Goal: Information Seeking & Learning: Learn about a topic

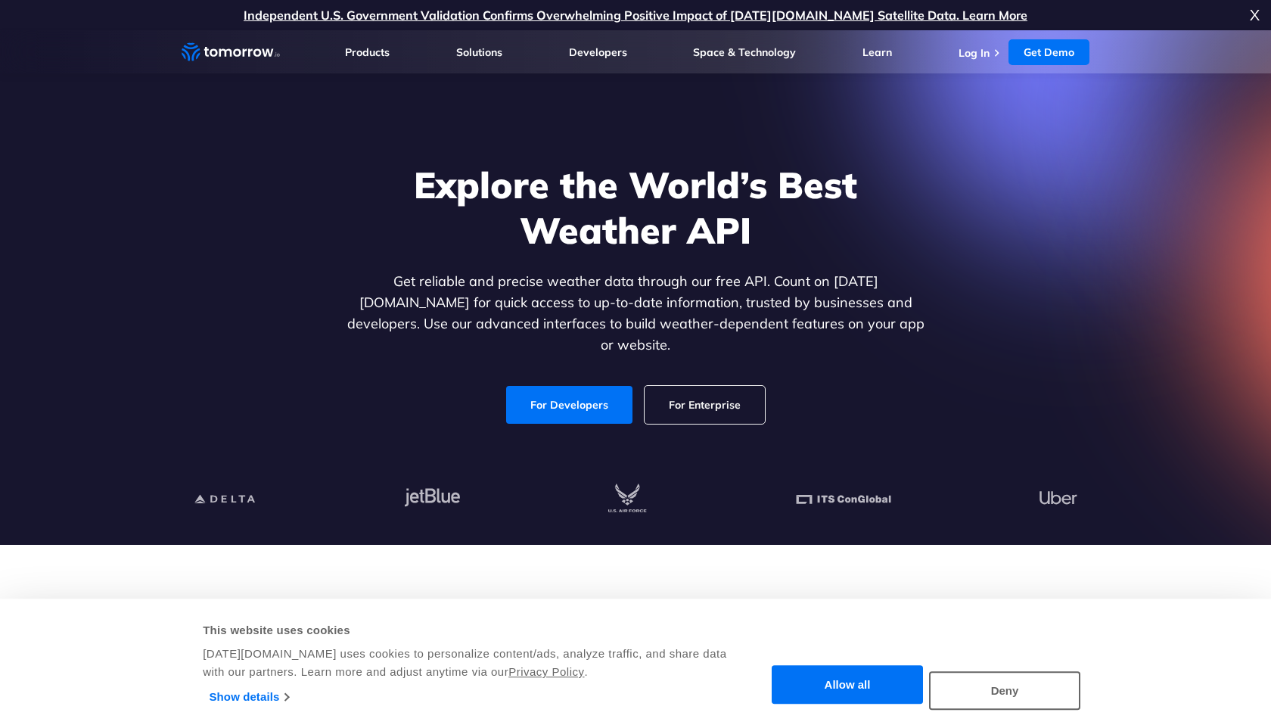
click at [588, 386] on link "For Developers" at bounding box center [569, 405] width 126 height 38
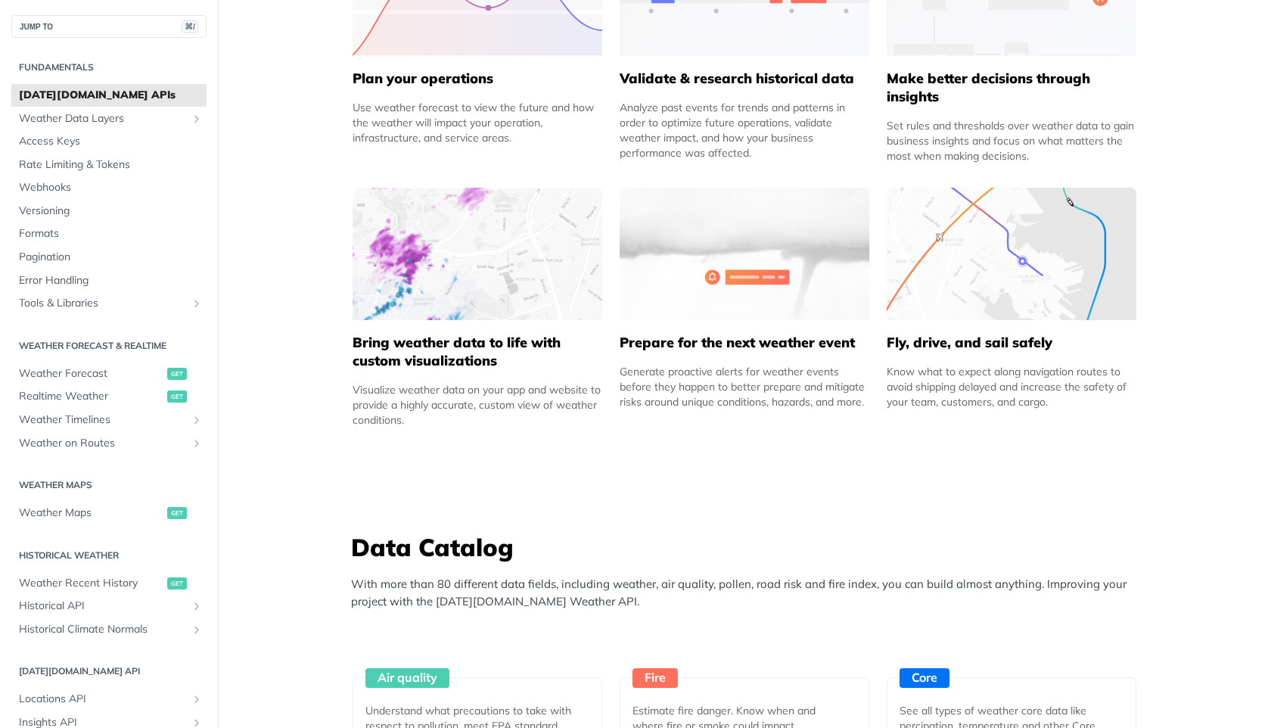
scroll to position [825, 0]
drag, startPoint x: 884, startPoint y: 343, endPoint x: 1063, endPoint y: 337, distance: 178.7
click at [1063, 337] on div "Improve Business Operations Whether you’re aiming to ensure employee safety, al…" at bounding box center [744, 121] width 802 height 636
click at [1033, 338] on h5 "Fly, drive, and sail safely" at bounding box center [1012, 342] width 250 height 18
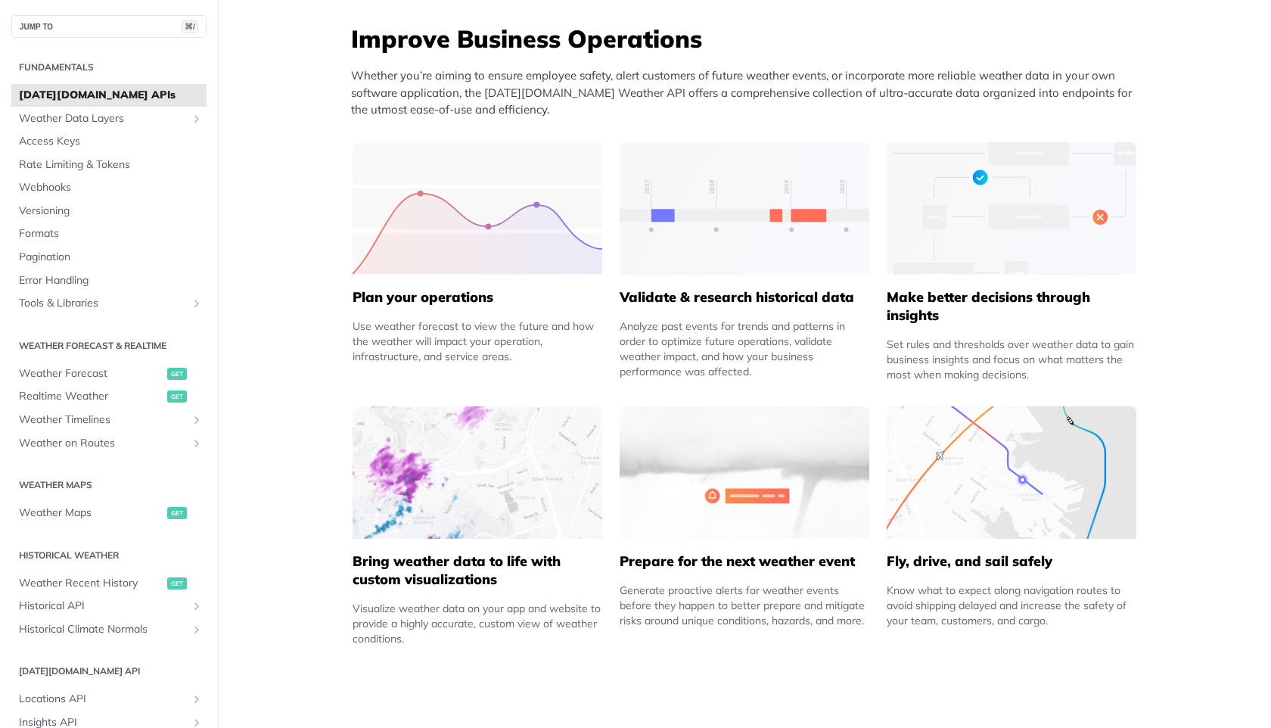
scroll to position [629, 0]
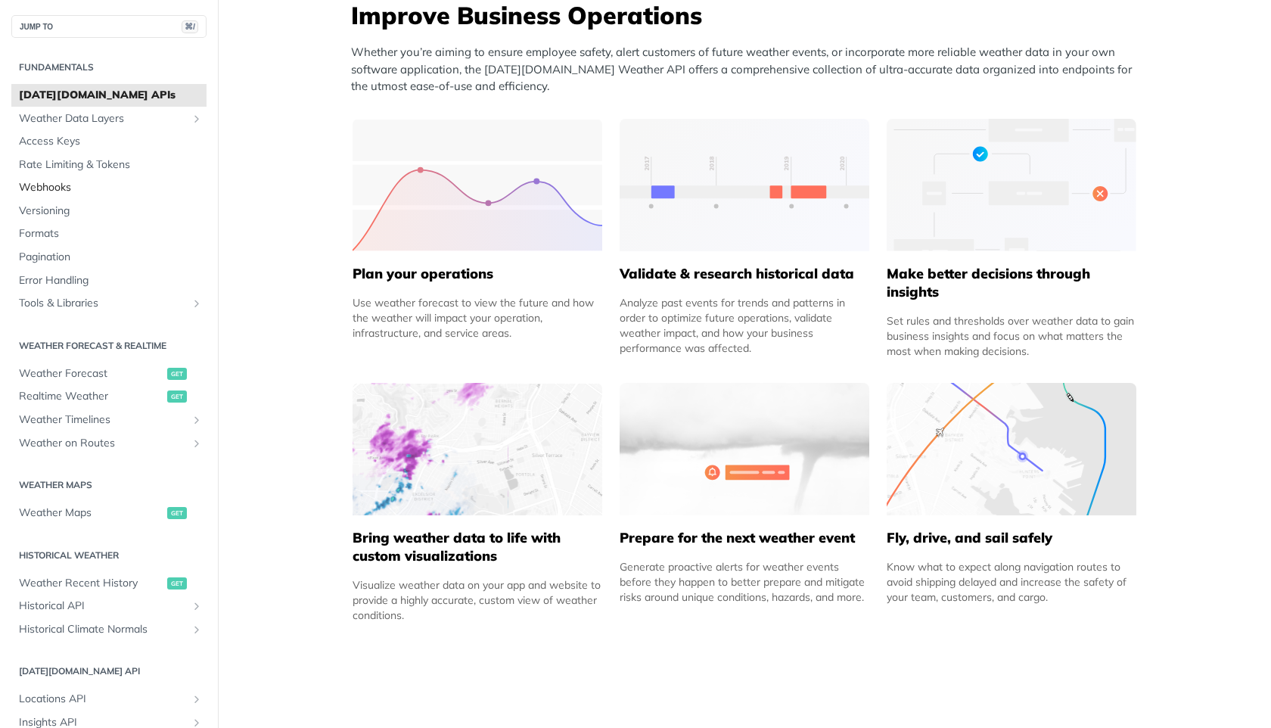
click at [54, 187] on span "Webhooks" at bounding box center [111, 187] width 184 height 15
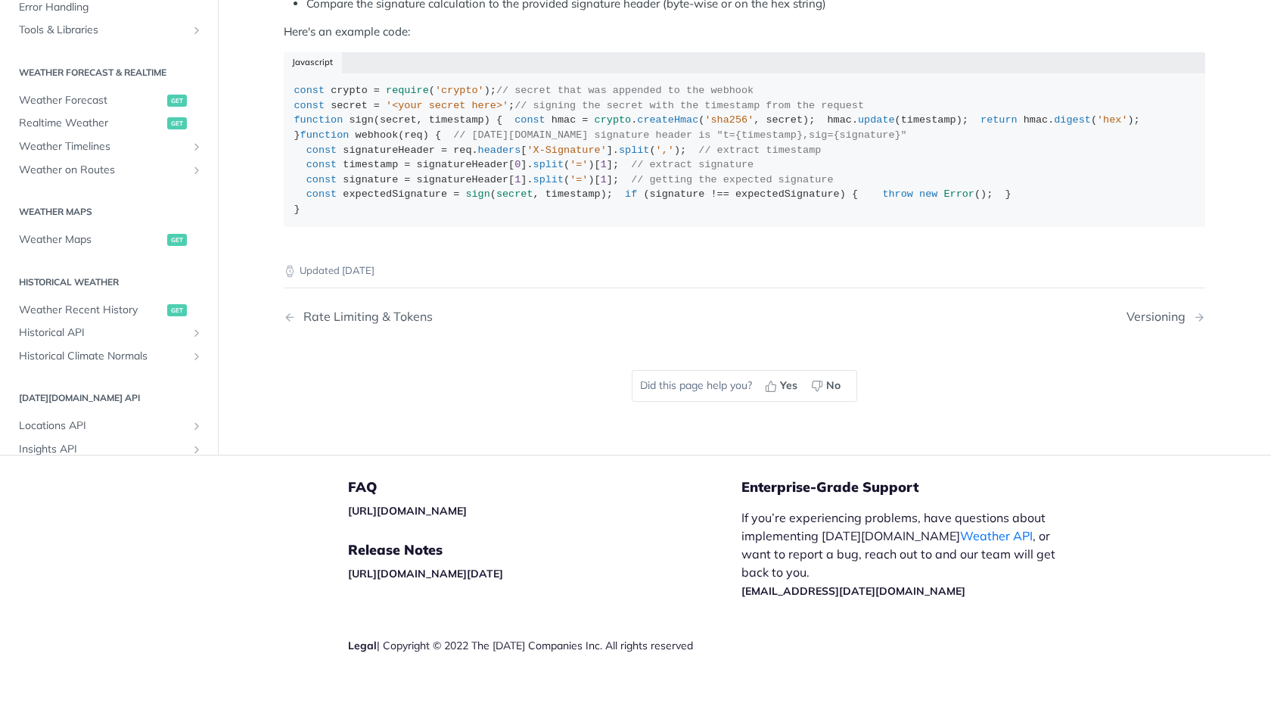
scroll to position [838, 0]
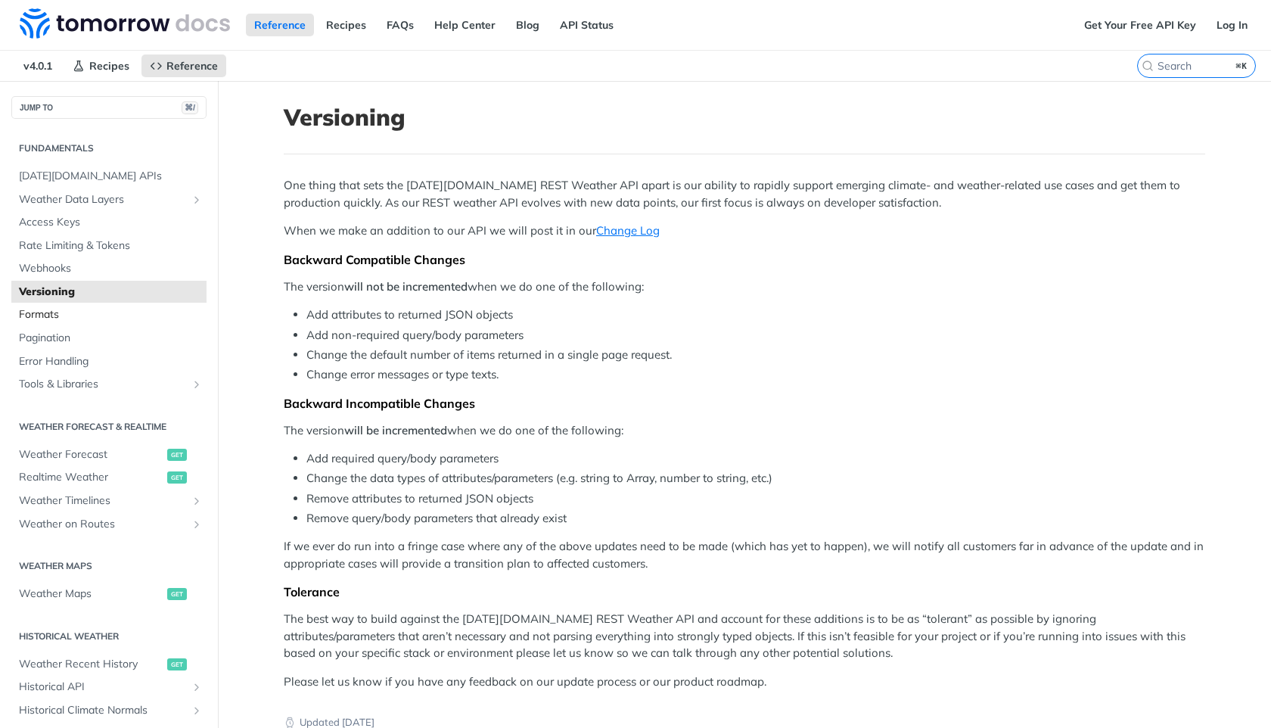
click at [141, 305] on link "Formats" at bounding box center [108, 314] width 195 height 23
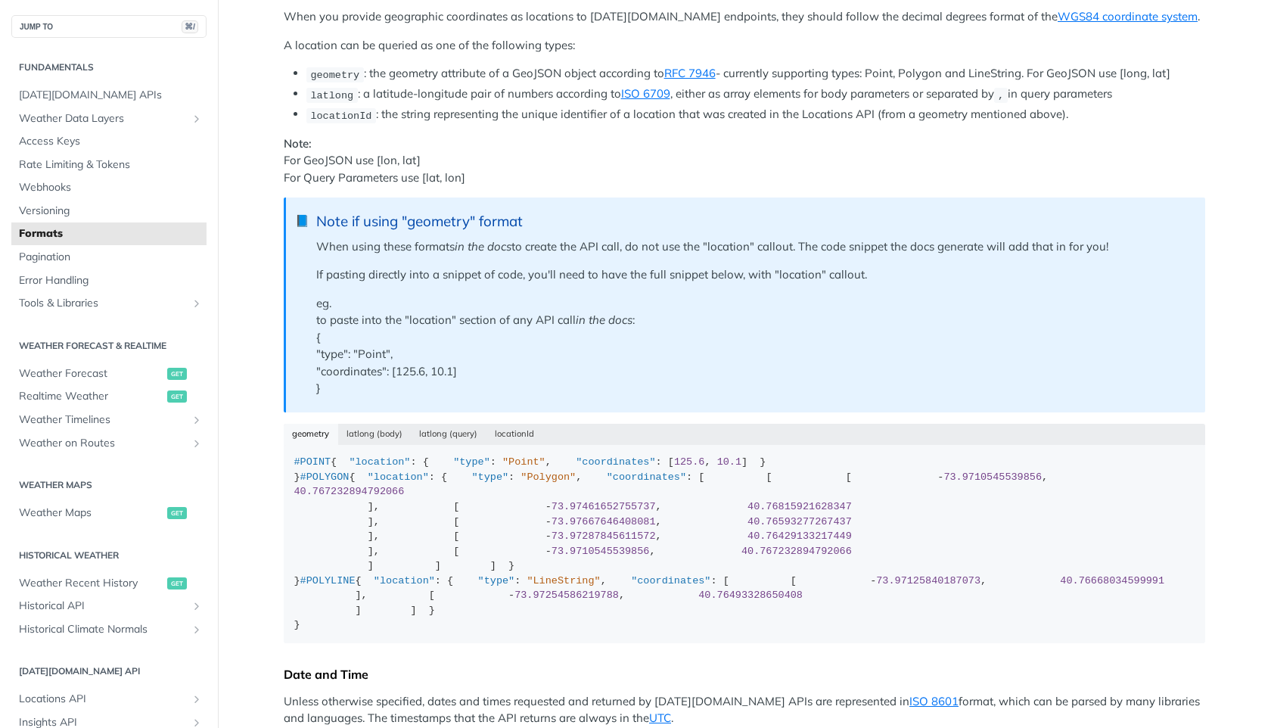
scroll to position [267, 0]
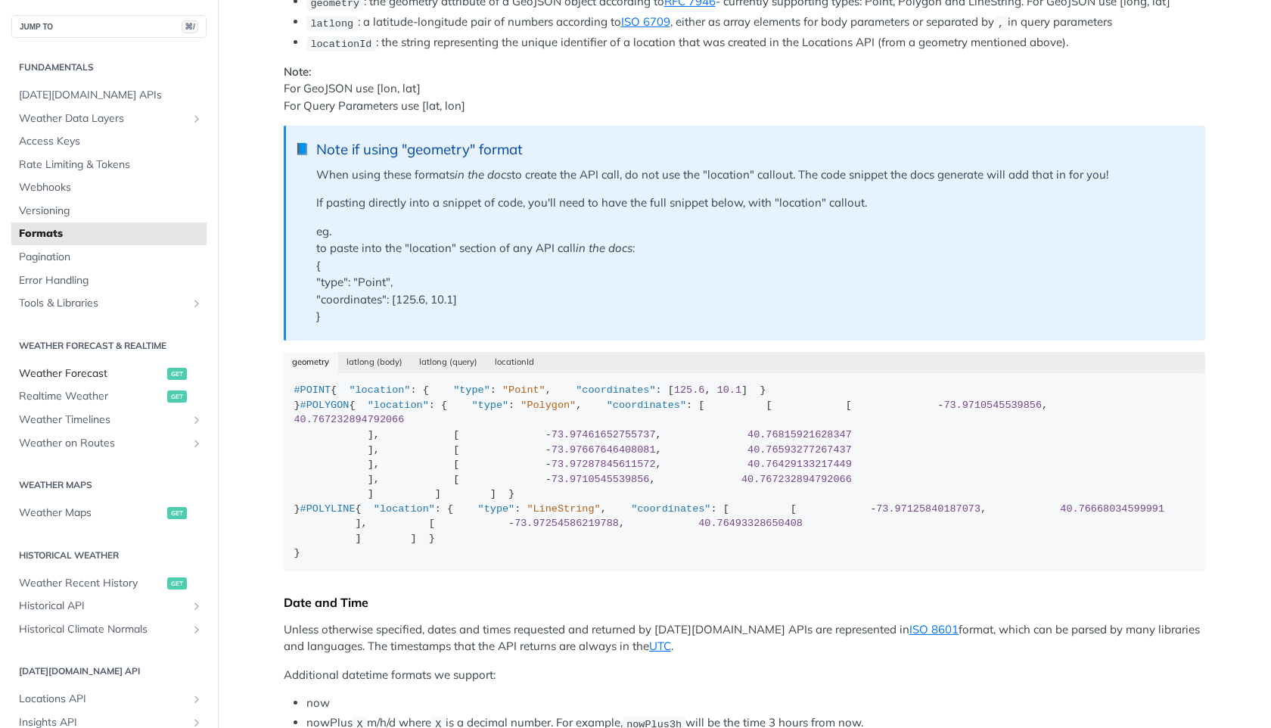
click at [111, 381] on link "Weather Forecast get" at bounding box center [108, 373] width 195 height 23
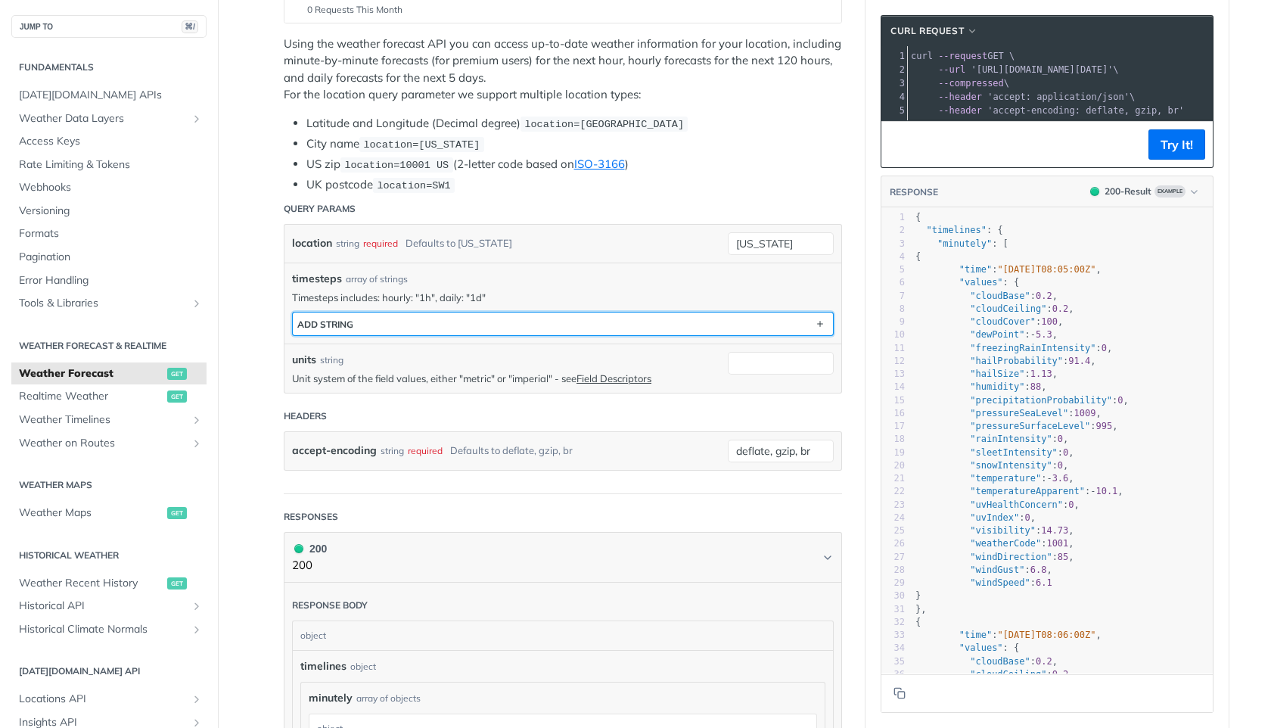
click at [536, 329] on button "ADD string" at bounding box center [563, 323] width 540 height 23
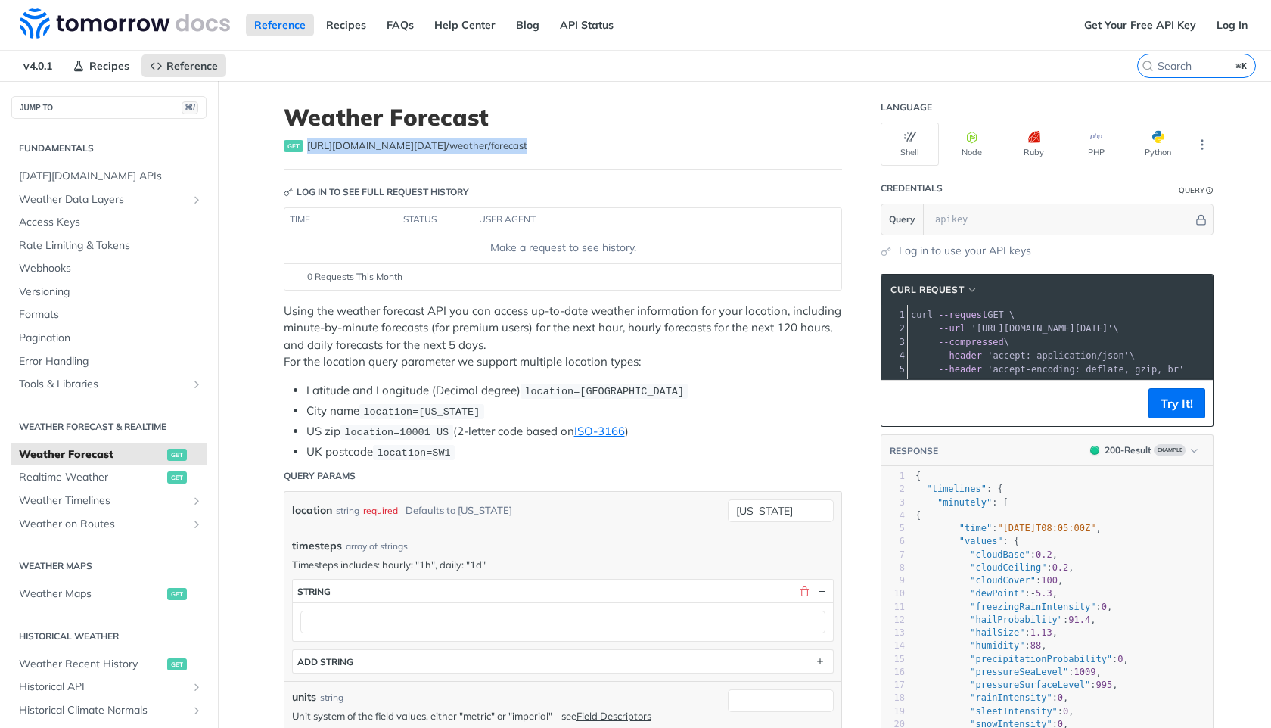
drag, startPoint x: 508, startPoint y: 149, endPoint x: 304, endPoint y: 151, distance: 203.5
click at [304, 151] on div "get https://api.tomorrow.io/v4 /weather/forecast" at bounding box center [563, 145] width 558 height 15
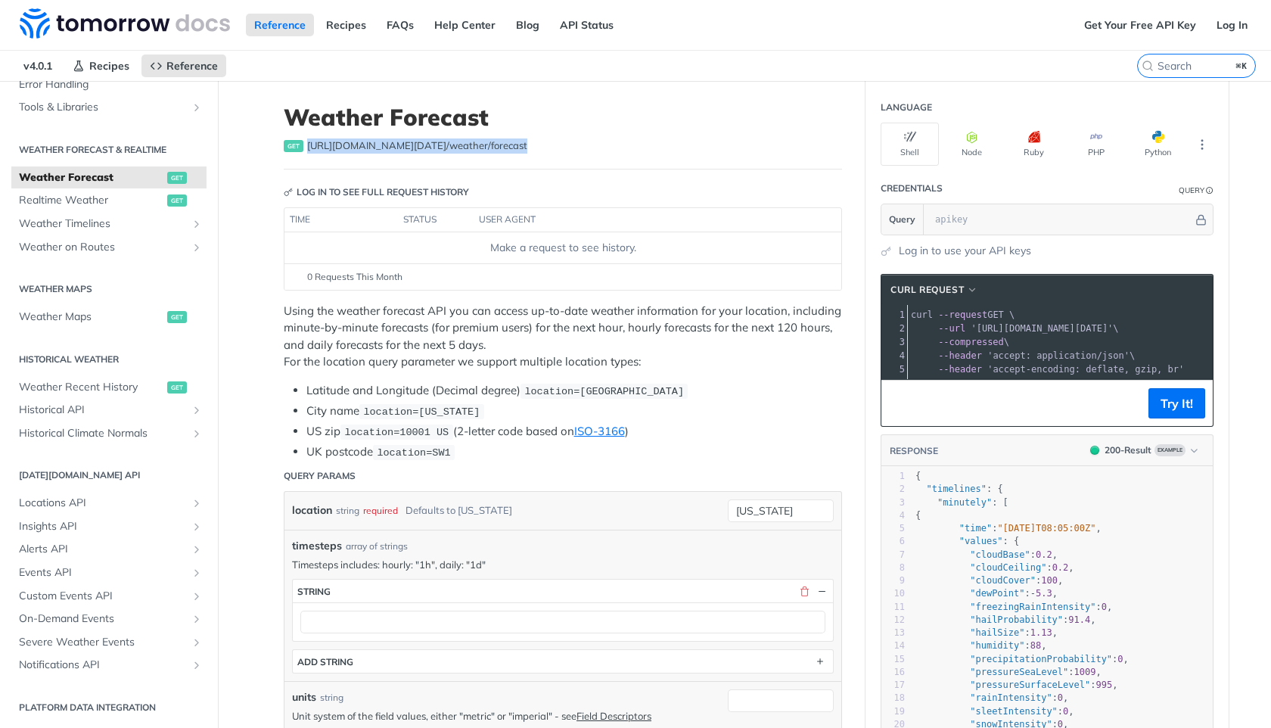
scroll to position [277, 0]
click at [88, 415] on span "Historical API" at bounding box center [103, 409] width 168 height 15
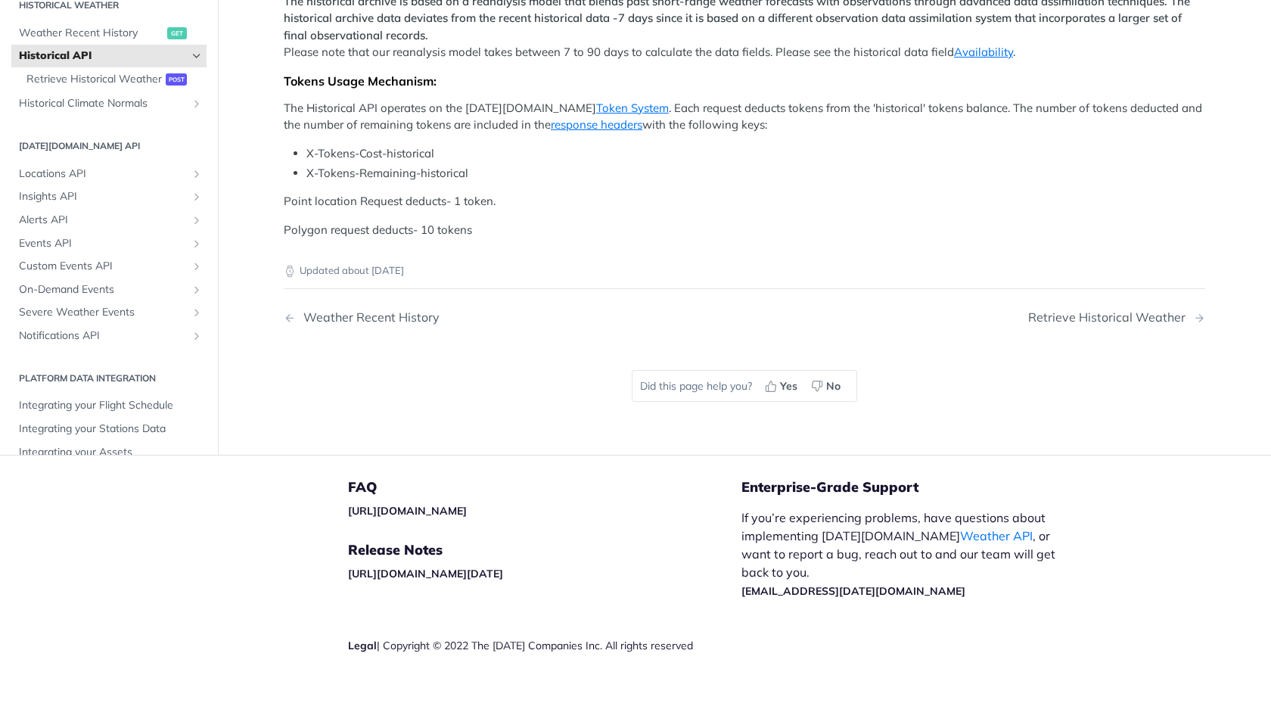
scroll to position [574, 0]
drag, startPoint x: 502, startPoint y: 461, endPoint x: 280, endPoint y: 468, distance: 221.8
click at [280, 455] on article "Historical API Tomorrow.io's Historical Weather API allows you to query weather…" at bounding box center [744, 33] width 968 height 843
click at [365, 210] on p "Point location Request deducts- 1 token." at bounding box center [744, 201] width 921 height 17
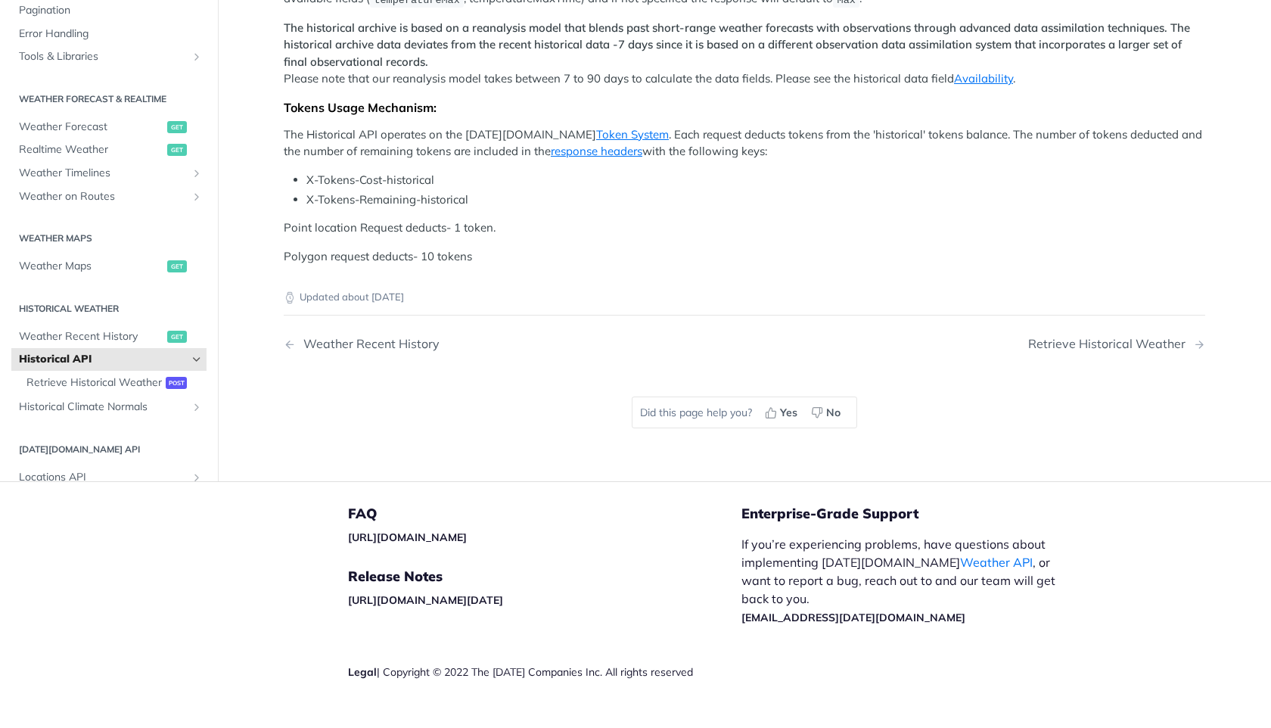
scroll to position [0, 0]
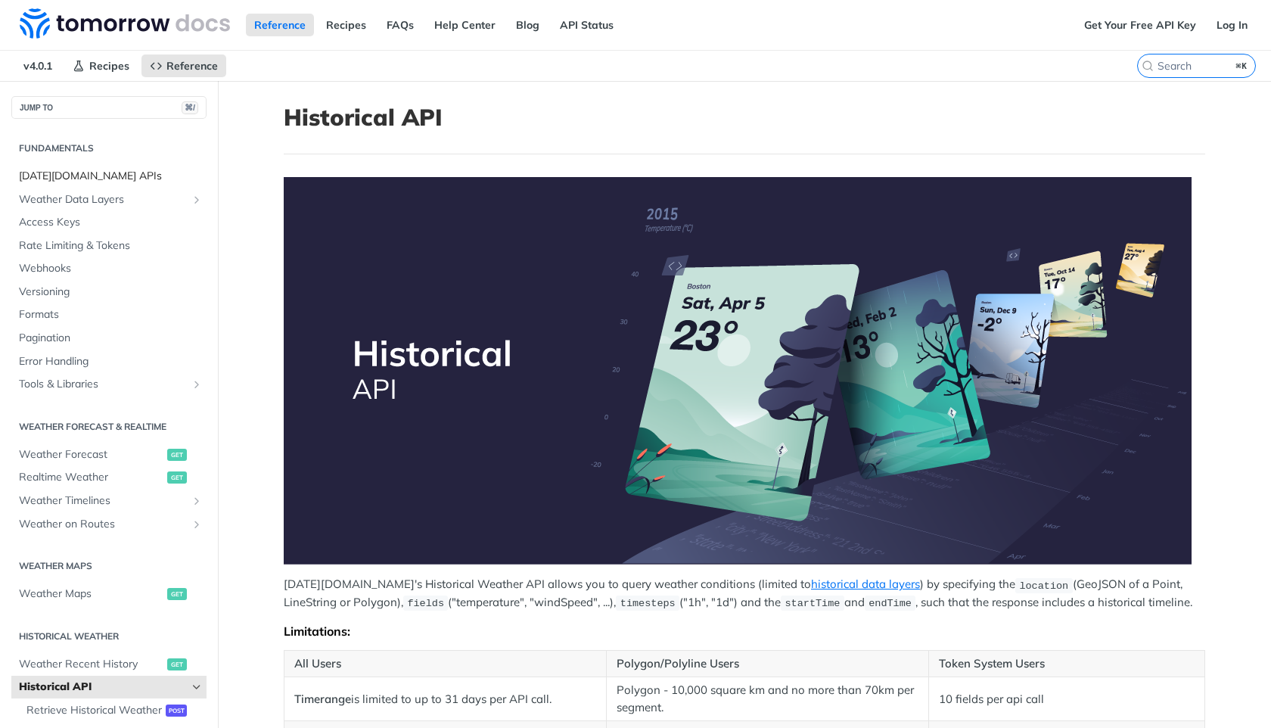
click at [104, 169] on span "Tomorrow.io APIs" at bounding box center [111, 176] width 184 height 15
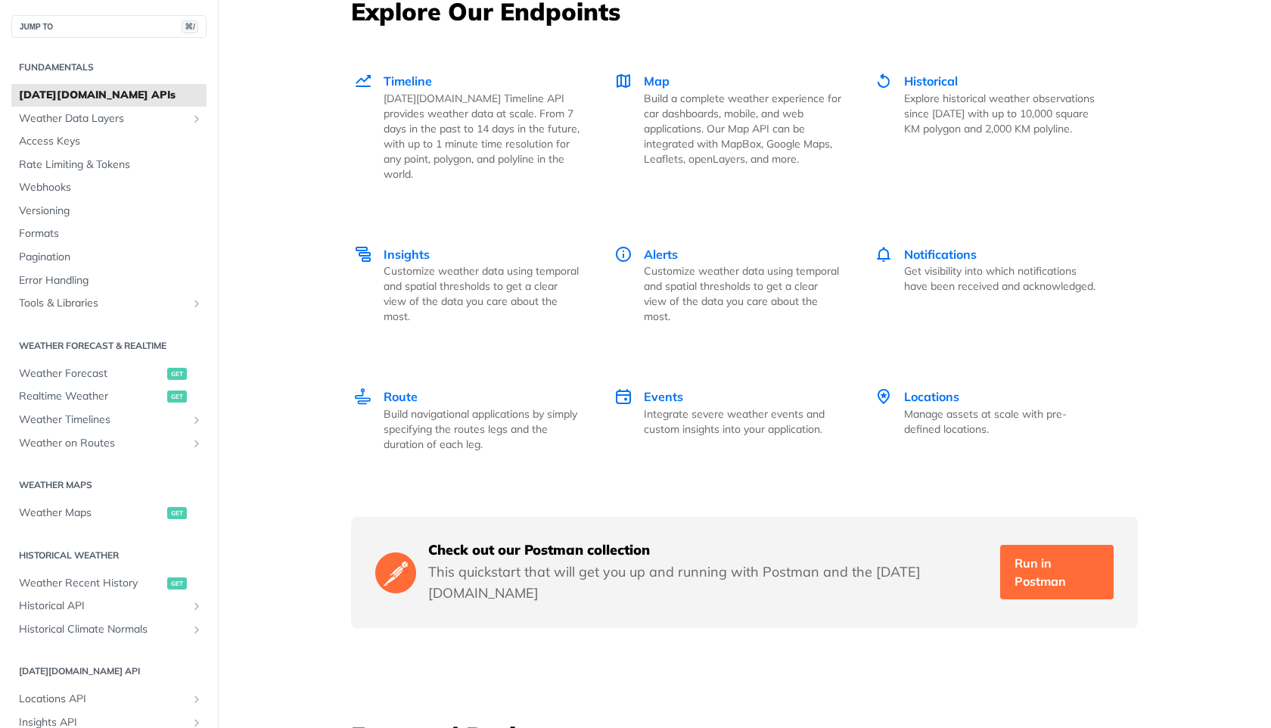
scroll to position [2111, 0]
click at [141, 109] on link "Weather Data Layers" at bounding box center [108, 118] width 195 height 23
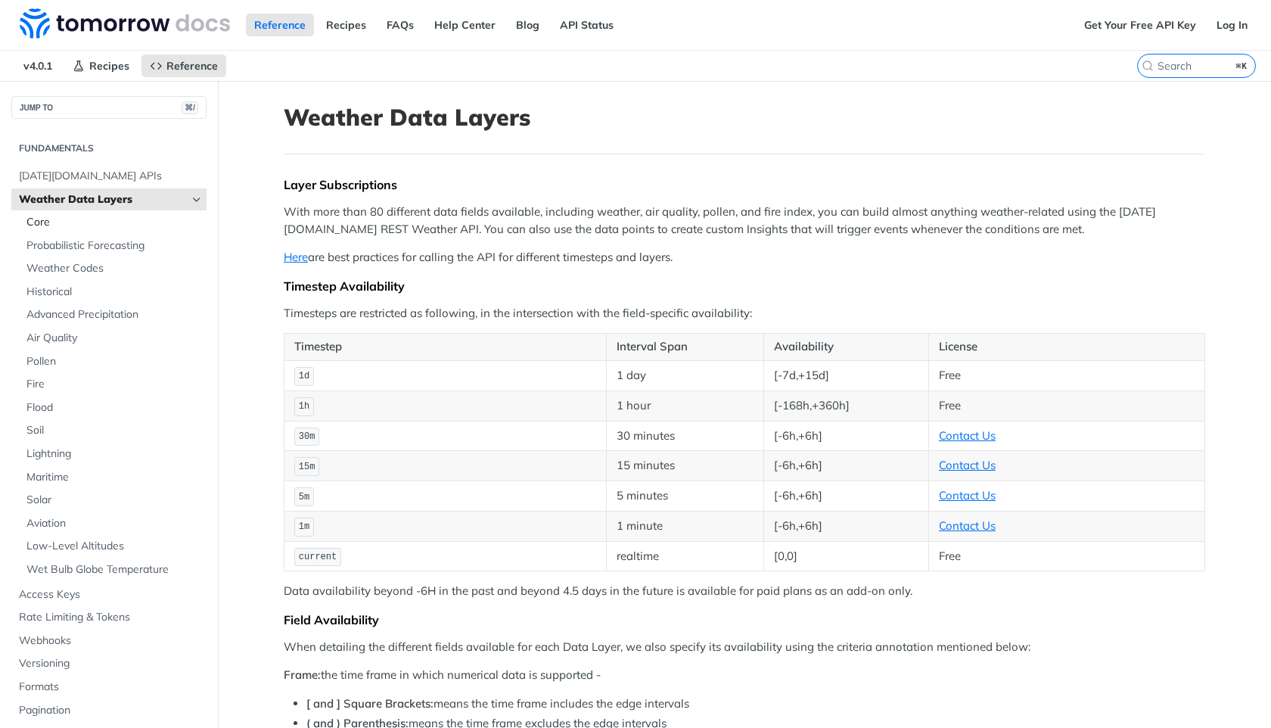
click at [168, 224] on span "Core" at bounding box center [114, 222] width 176 height 15
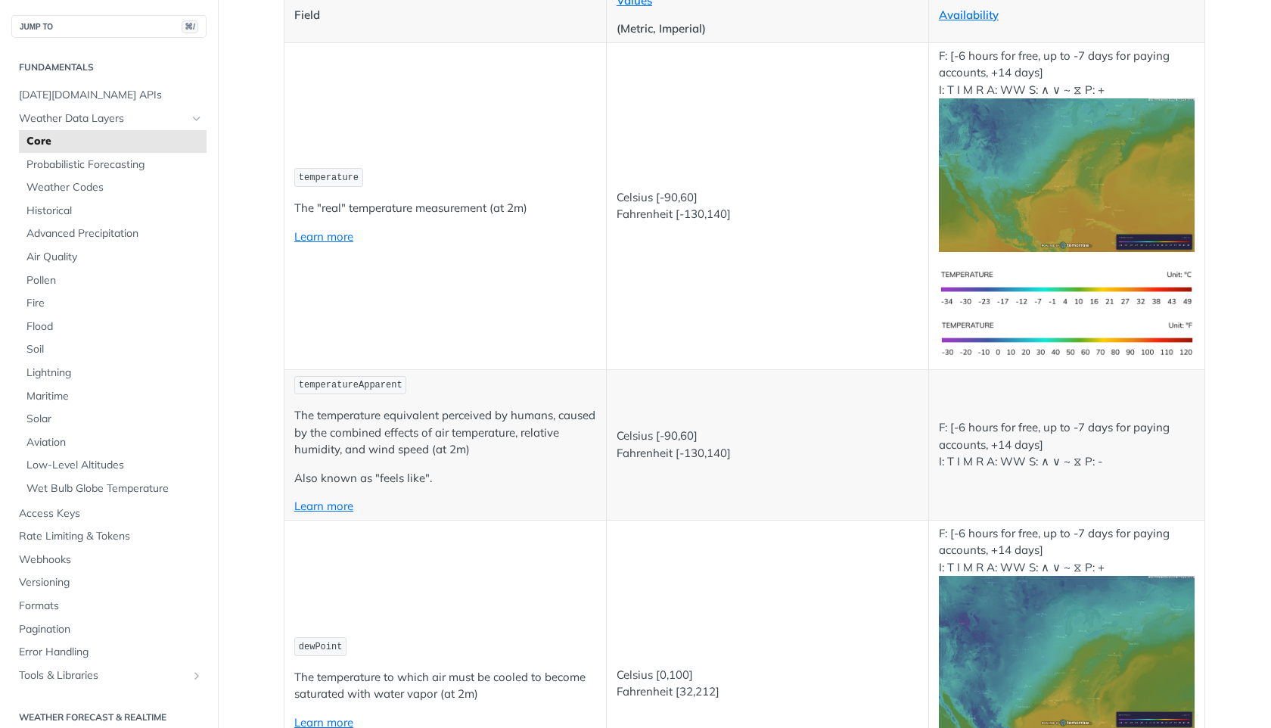
scroll to position [268, 0]
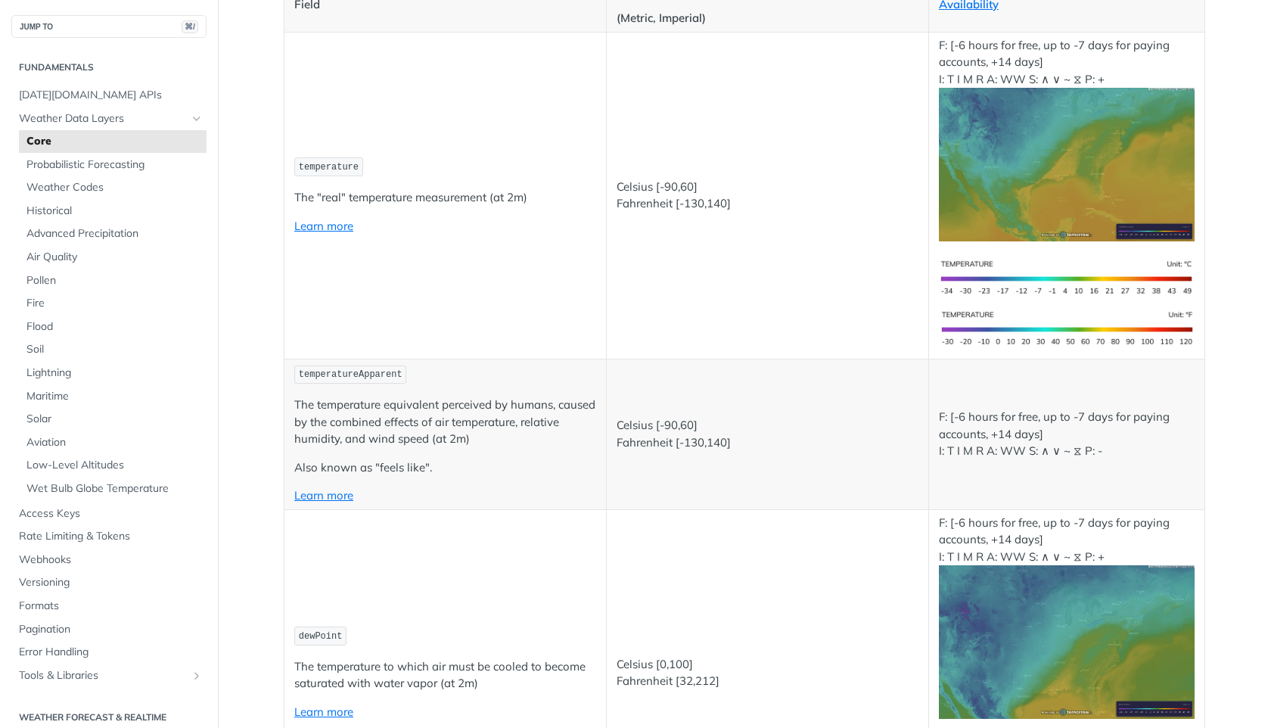
click at [1066, 187] on img "Expand image" at bounding box center [1067, 165] width 256 height 154
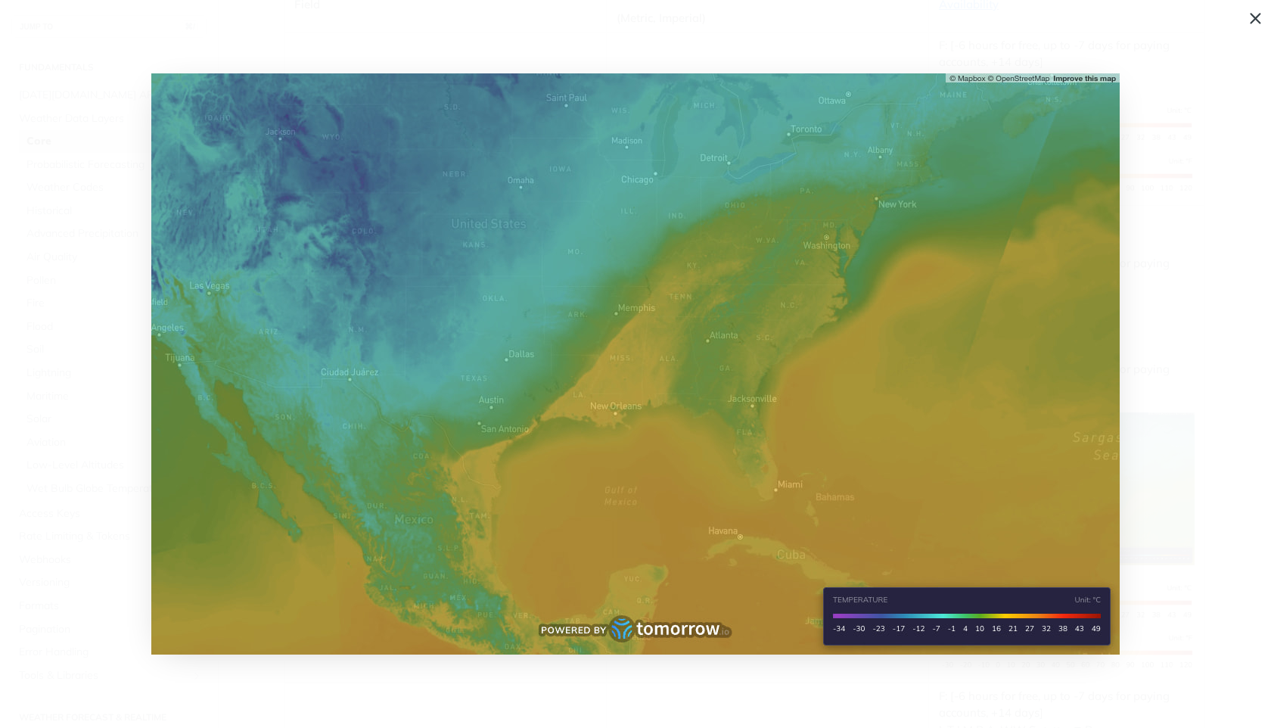
click at [772, 339] on img "Collapse image" at bounding box center [635, 363] width 968 height 581
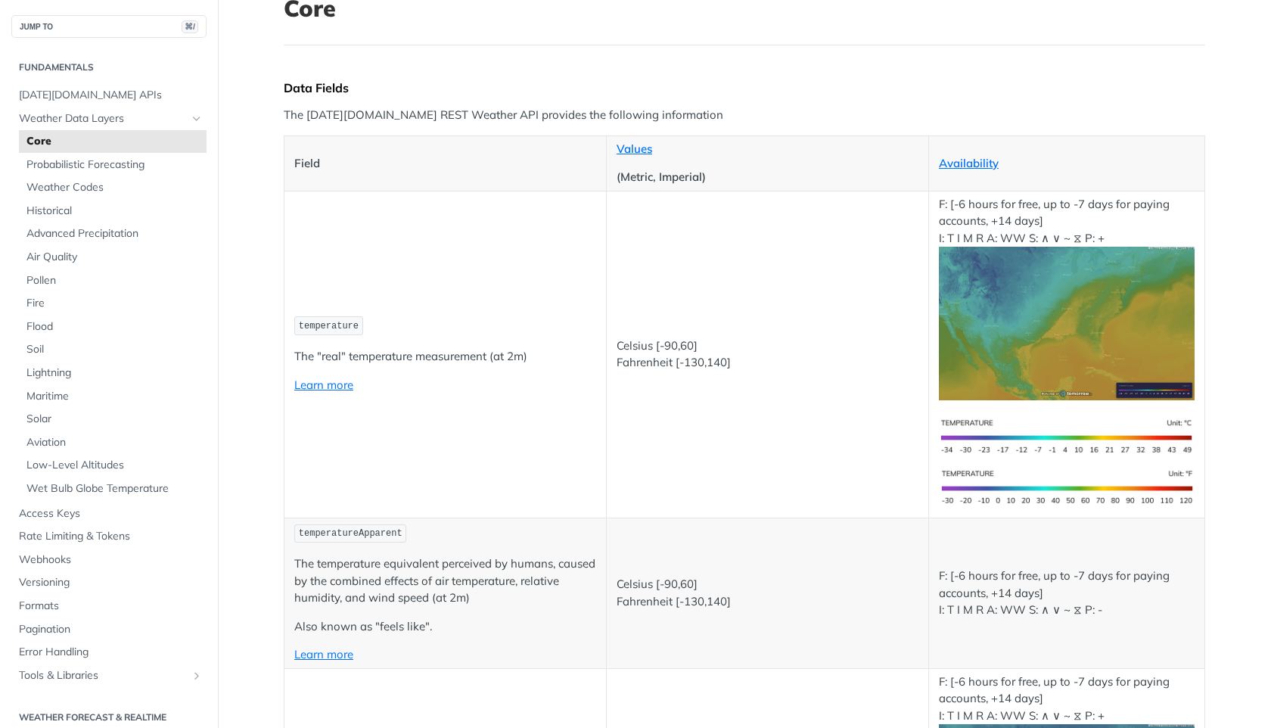
scroll to position [100, 0]
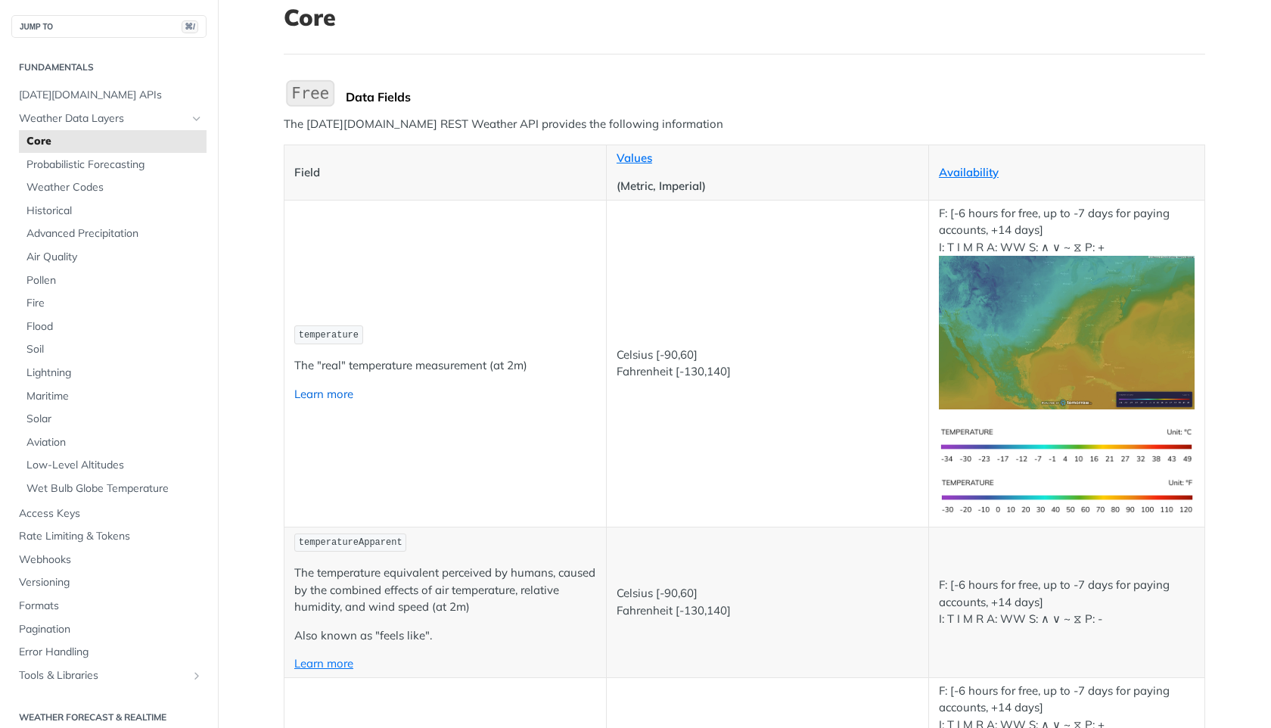
click at [337, 391] on link "Learn more" at bounding box center [323, 394] width 59 height 14
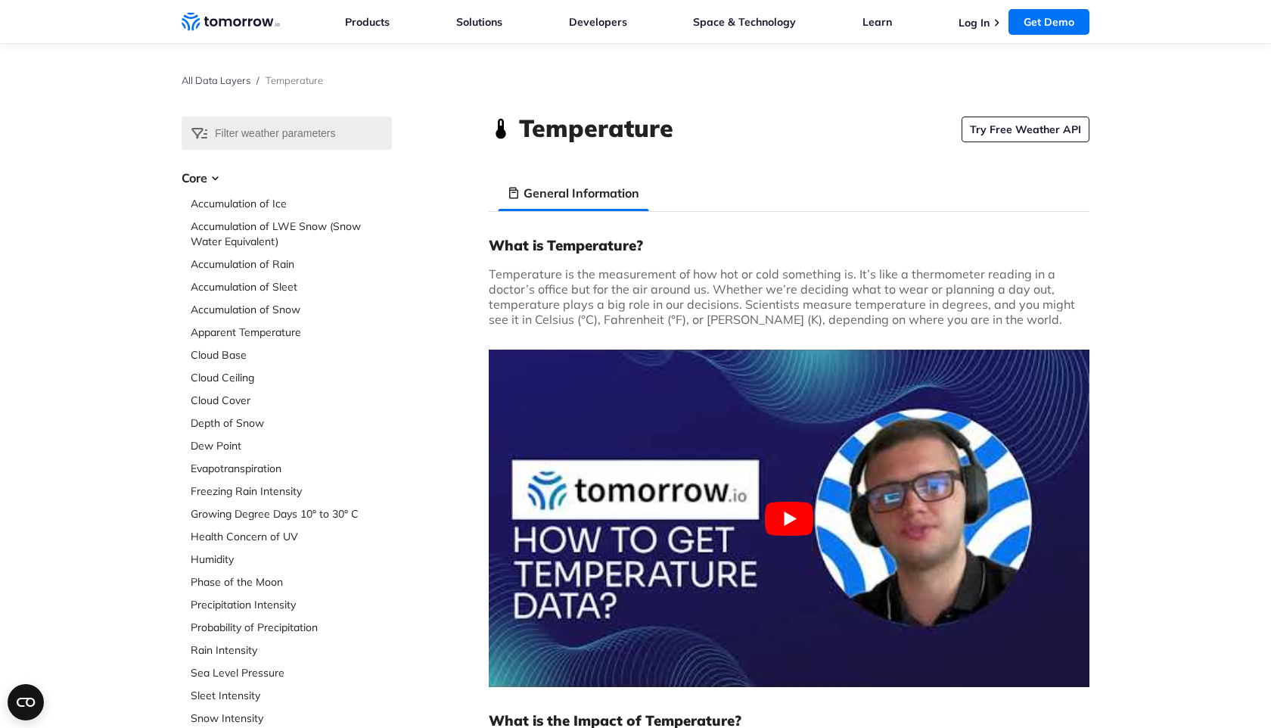
scroll to position [133, 0]
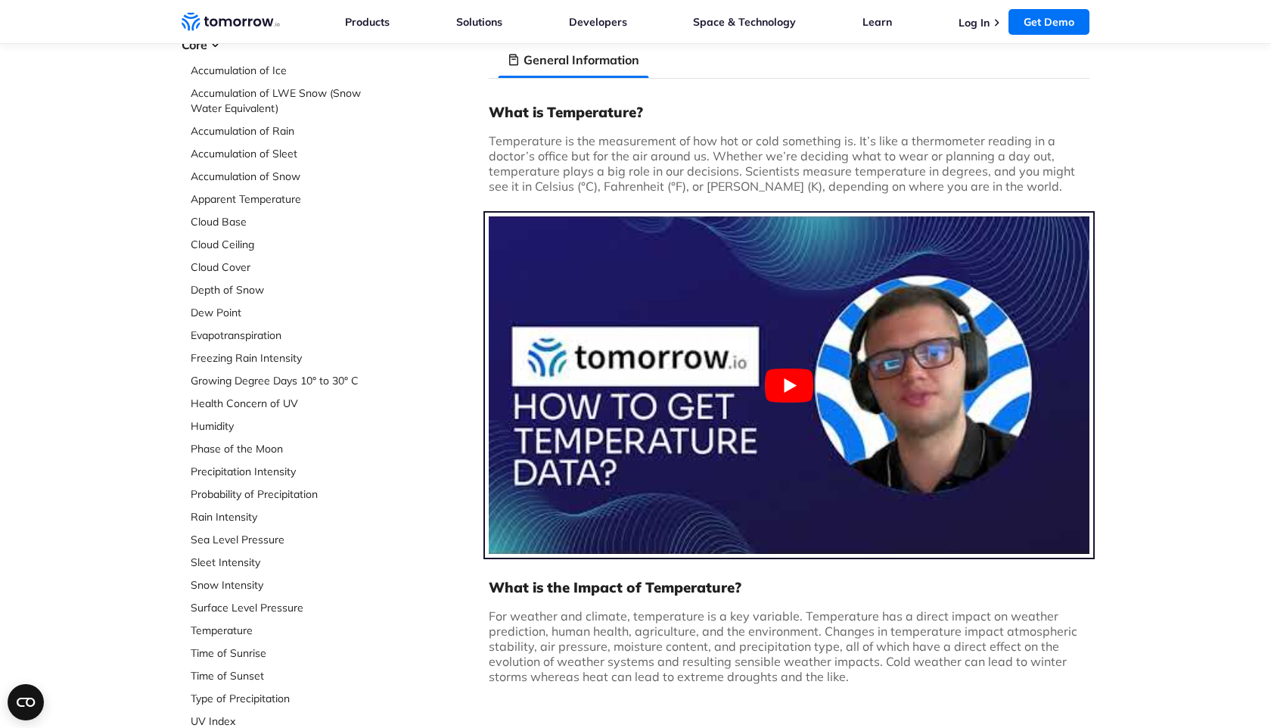
click at [794, 372] on button "Play Youtube video" at bounding box center [789, 384] width 601 height 337
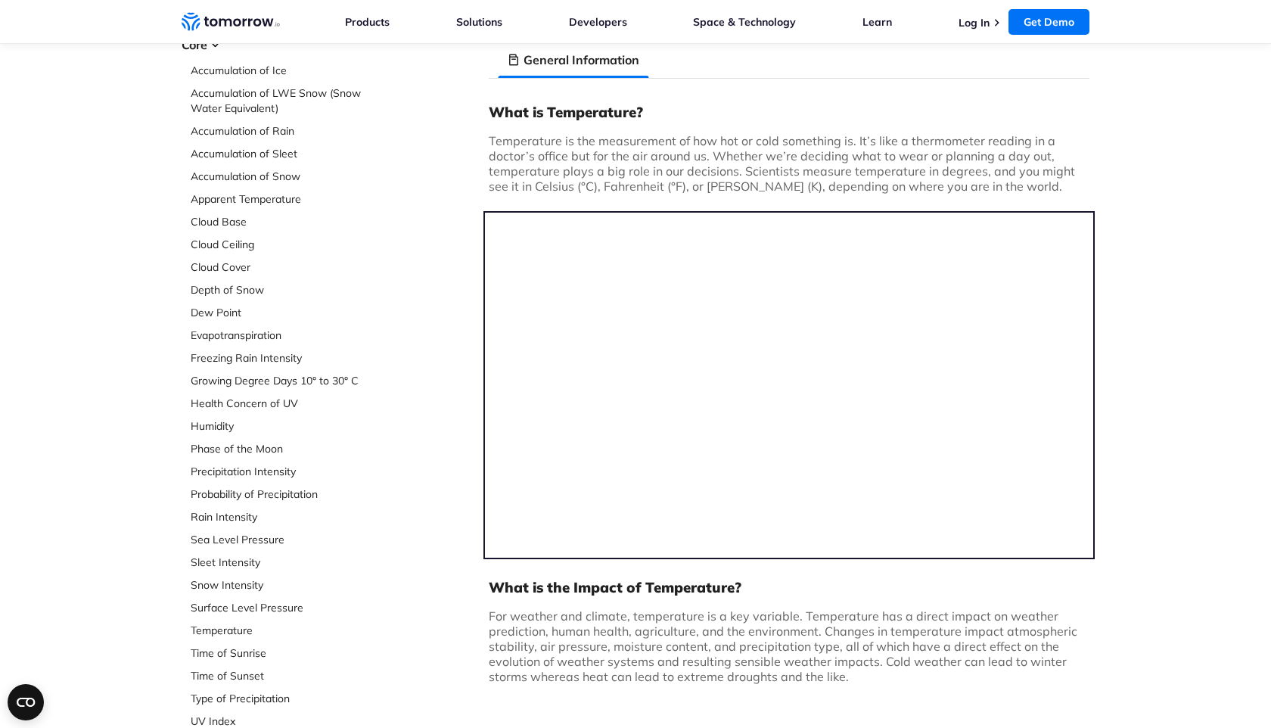
scroll to position [0, 0]
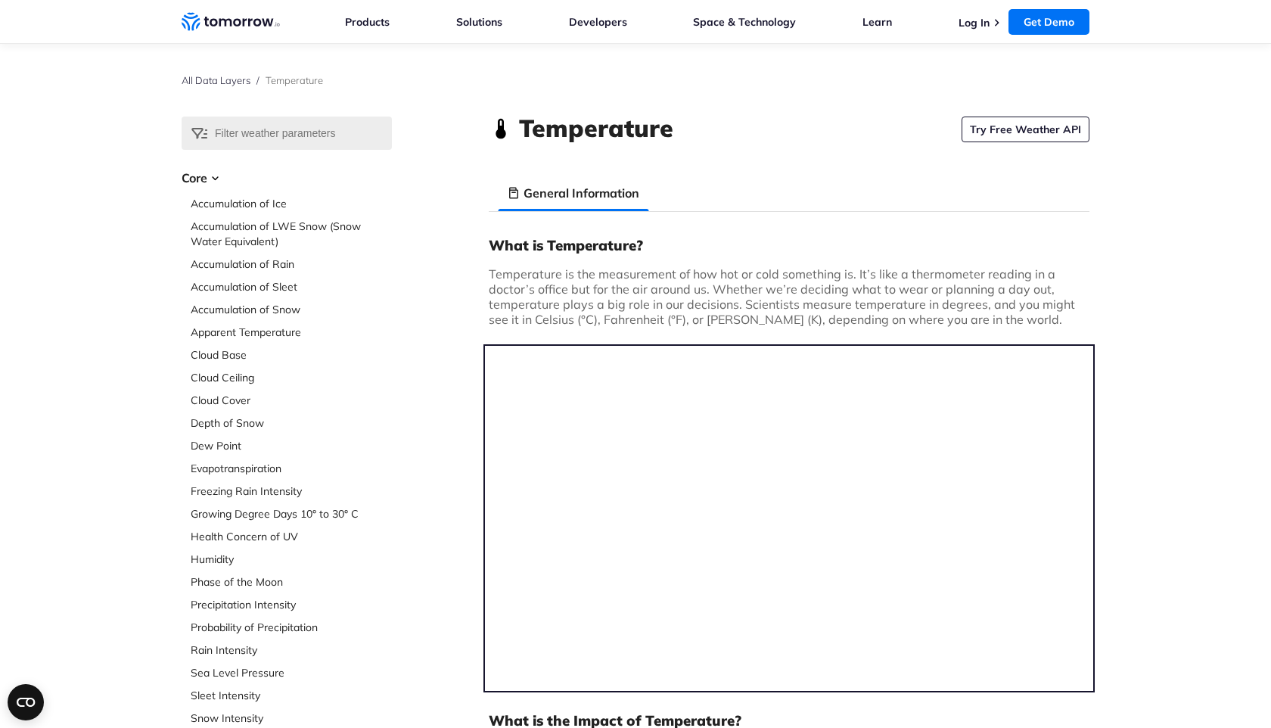
click at [238, 14] on icon "Weather Intelligence Solutions" at bounding box center [231, 21] width 98 height 19
